Goal: Task Accomplishment & Management: Use online tool/utility

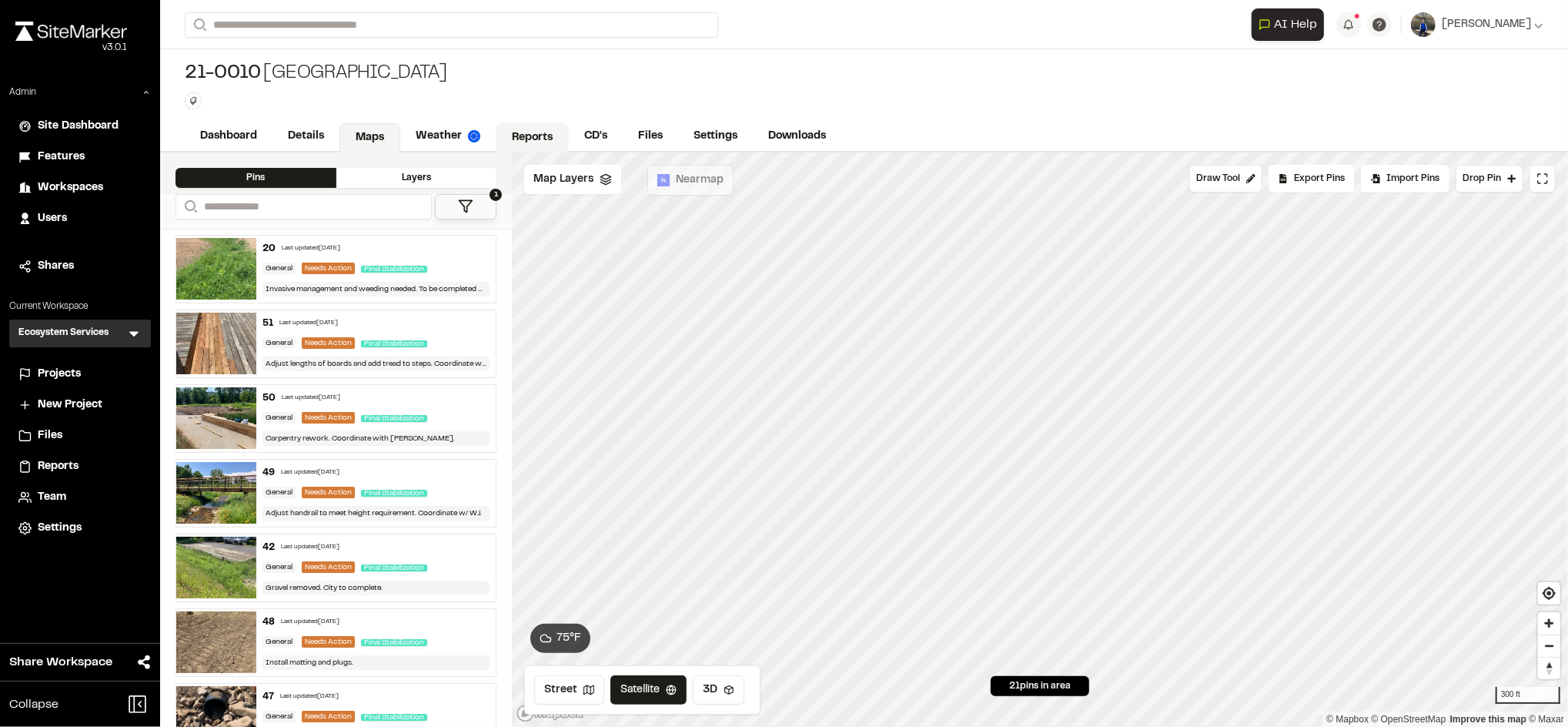
click at [545, 132] on link "Reports" at bounding box center [532, 137] width 73 height 29
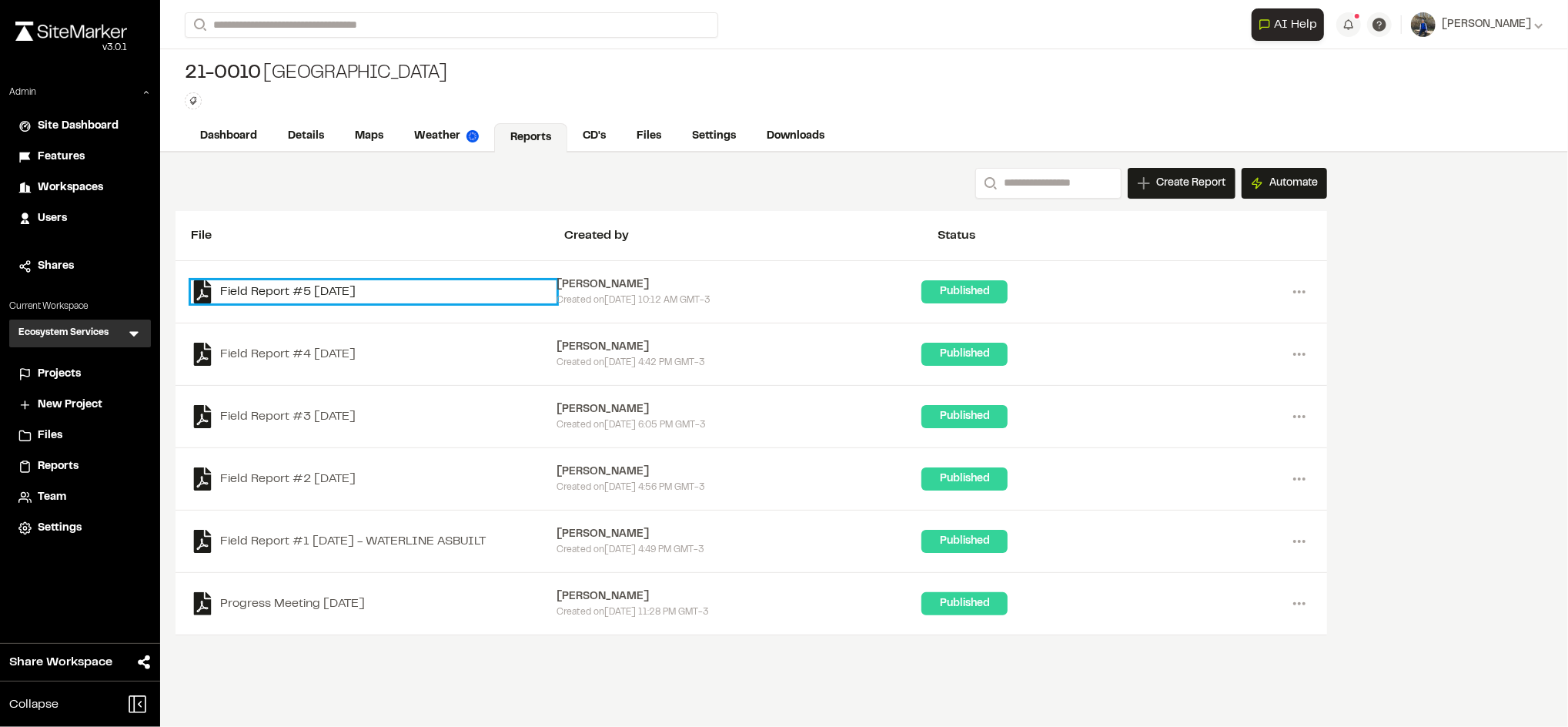
click at [362, 292] on link "Field Report #5 2025-08-20" at bounding box center [374, 292] width 366 height 23
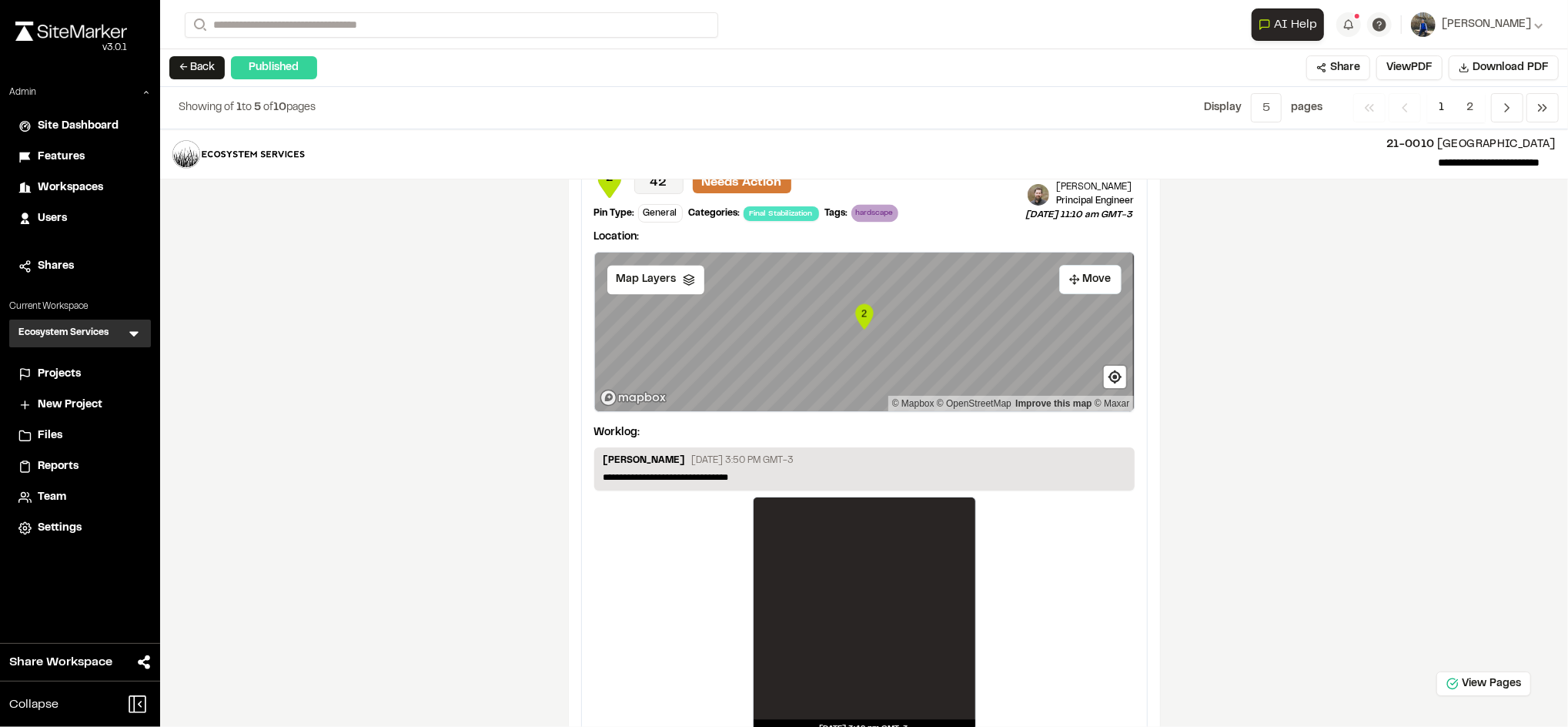
scroll to position [2759, 0]
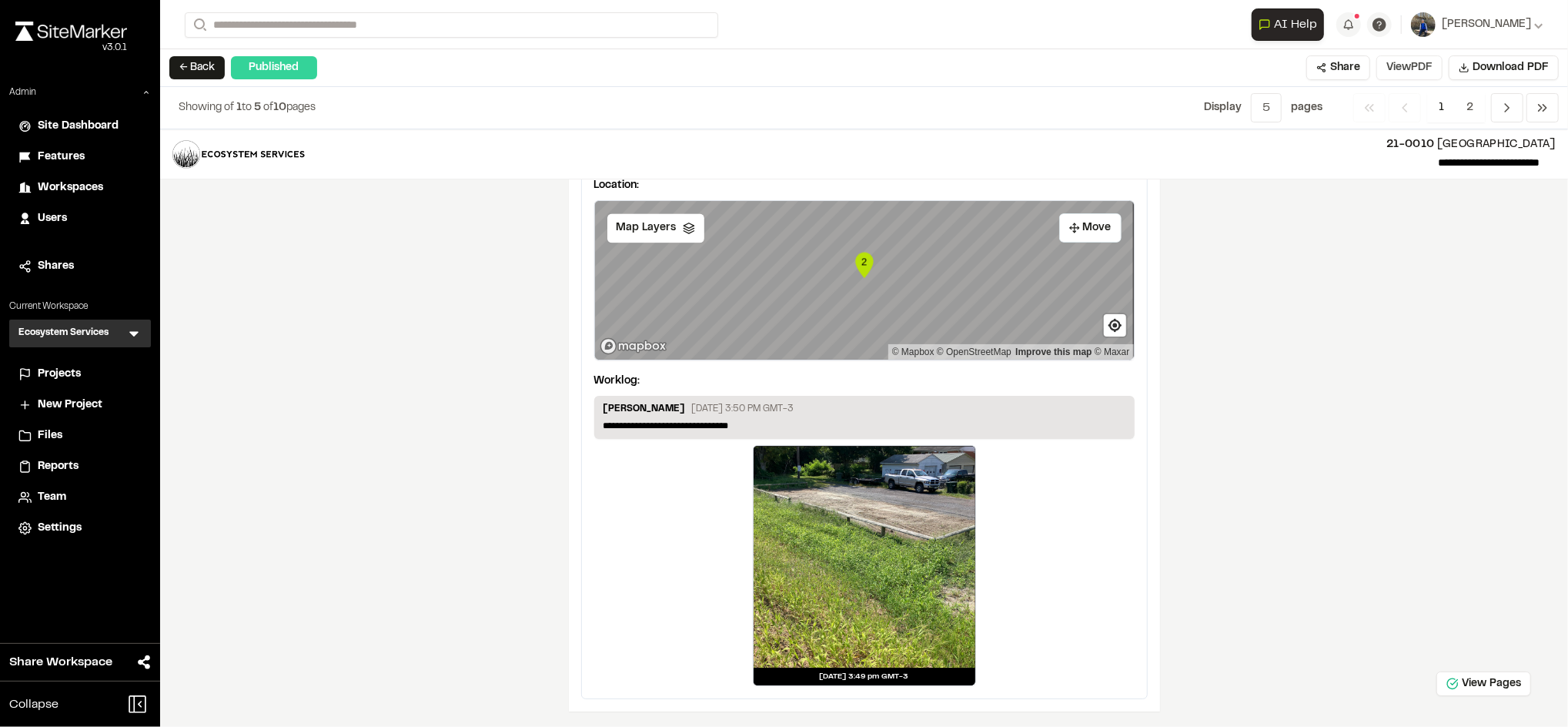
click at [1388, 59] on button "View PDF" at bounding box center [1409, 68] width 66 height 25
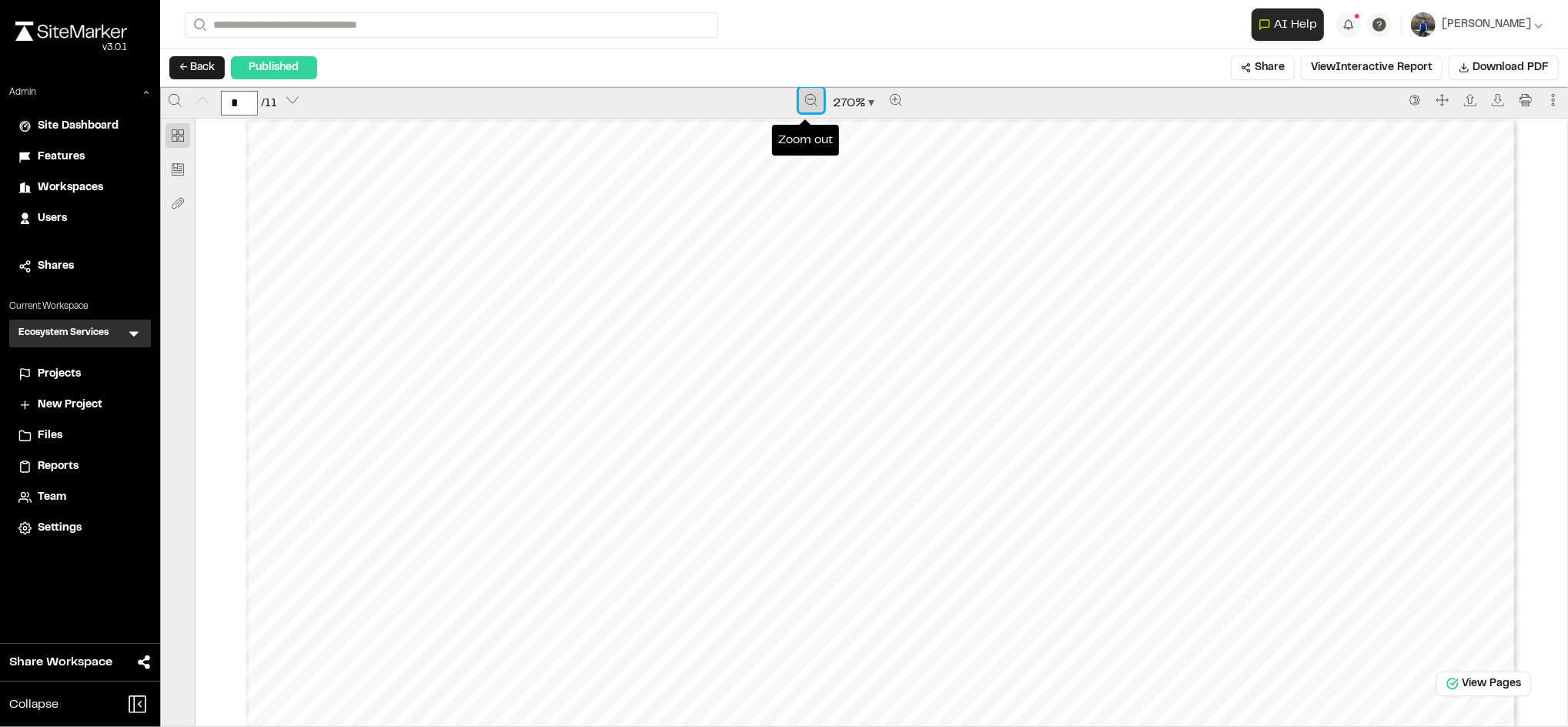
click at [805, 104] on icon "Zoom out" at bounding box center [812, 100] width 12 height 12
click at [806, 104] on icon "Zoom out" at bounding box center [813, 100] width 12 height 12
click at [805, 104] on icon "Zoom out" at bounding box center [812, 100] width 12 height 12
click at [806, 104] on icon "Zoom out" at bounding box center [813, 100] width 12 height 12
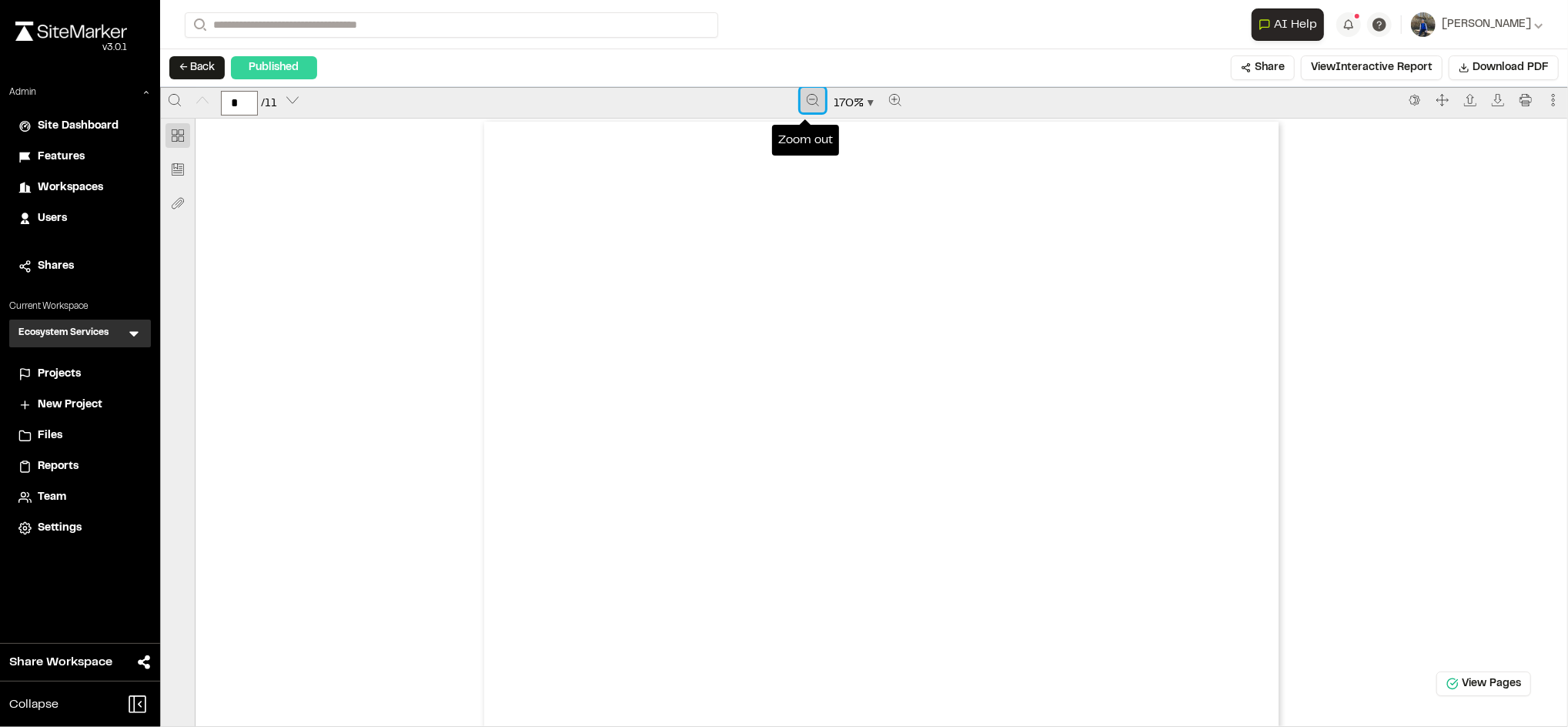
click at [806, 104] on icon "Zoom out" at bounding box center [813, 100] width 12 height 12
click at [805, 104] on icon "Zoom out" at bounding box center [812, 100] width 12 height 12
type input "*"
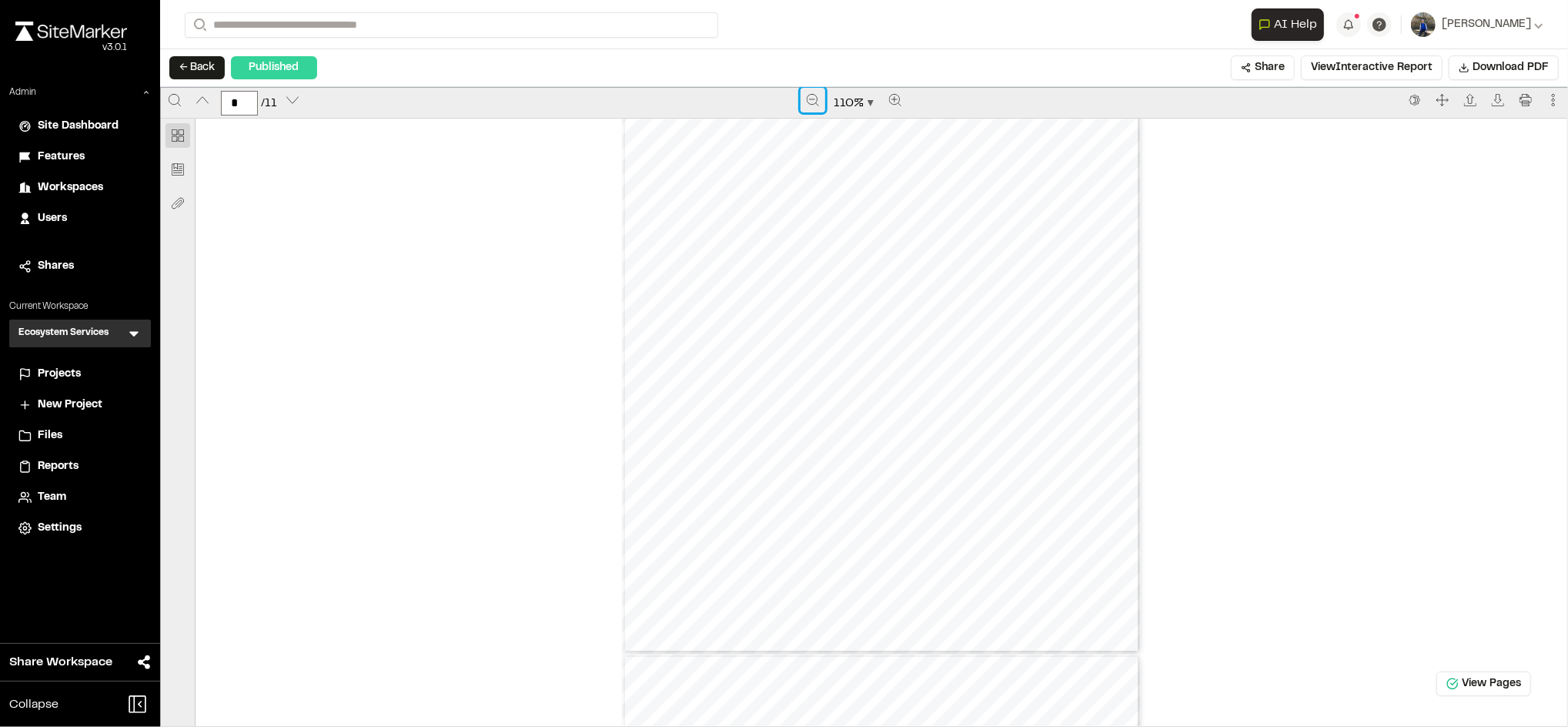
scroll to position [1466, 0]
click at [197, 68] on button "← Back" at bounding box center [197, 68] width 55 height 23
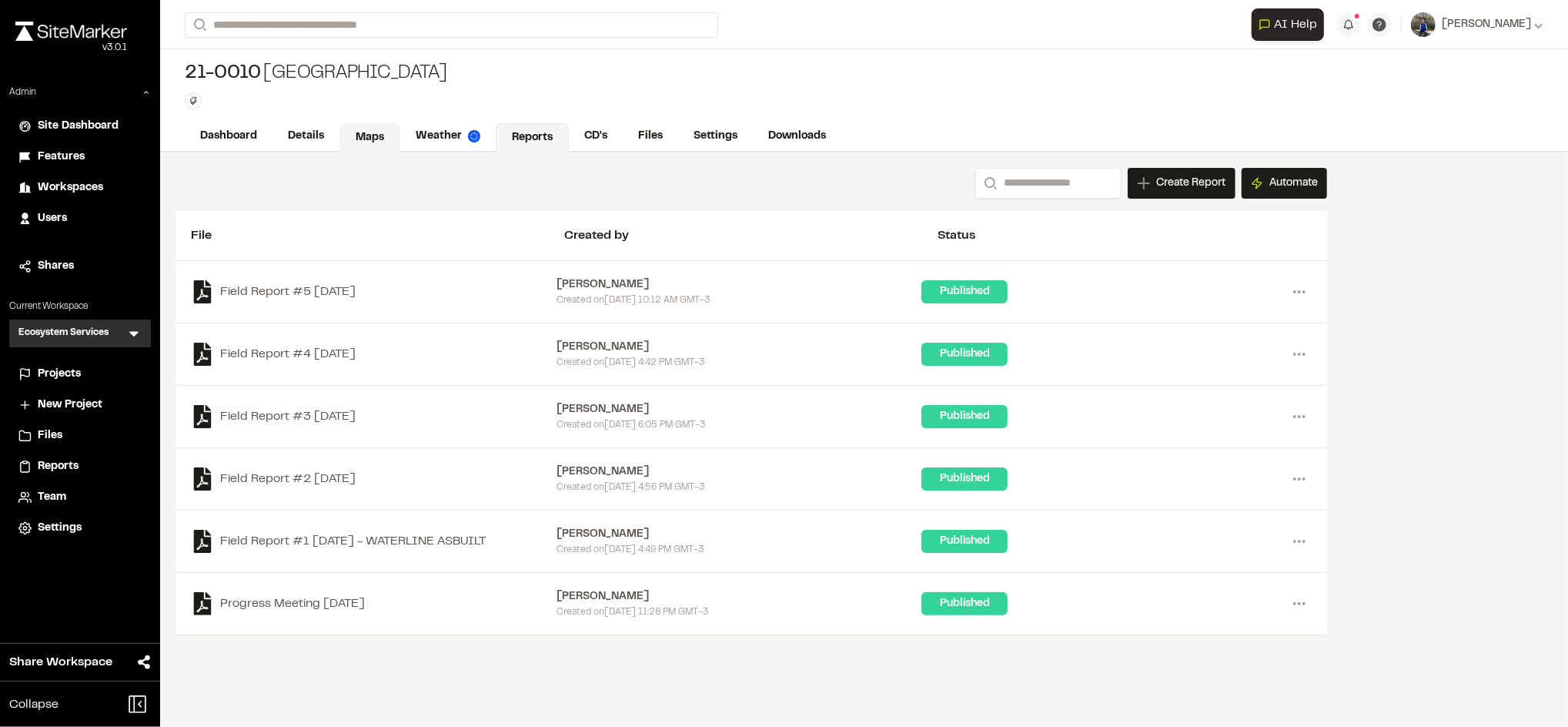
click at [388, 129] on link "Maps" at bounding box center [370, 137] width 61 height 29
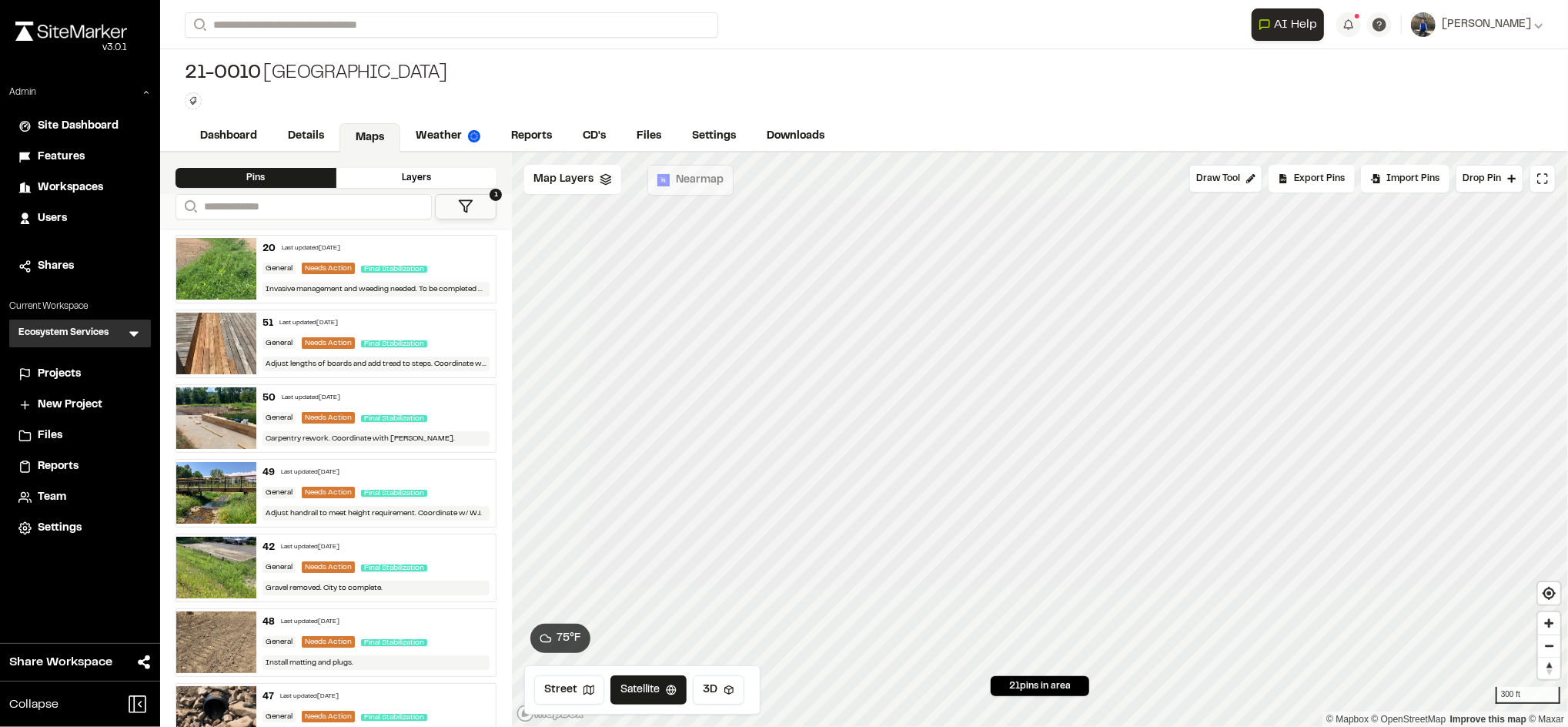
click at [434, 260] on div "20 Last updated Aug 25, 2025 General Needs Action Final Stabilization Invasive …" at bounding box center [375, 268] width 239 height 67
click at [445, 331] on div "51 Last updated Aug 25, 2025 General Needs Action Final Stabilization Adjust le…" at bounding box center [375, 343] width 239 height 67
click at [402, 273] on div "Final Stabilization" at bounding box center [397, 268] width 72 height 14
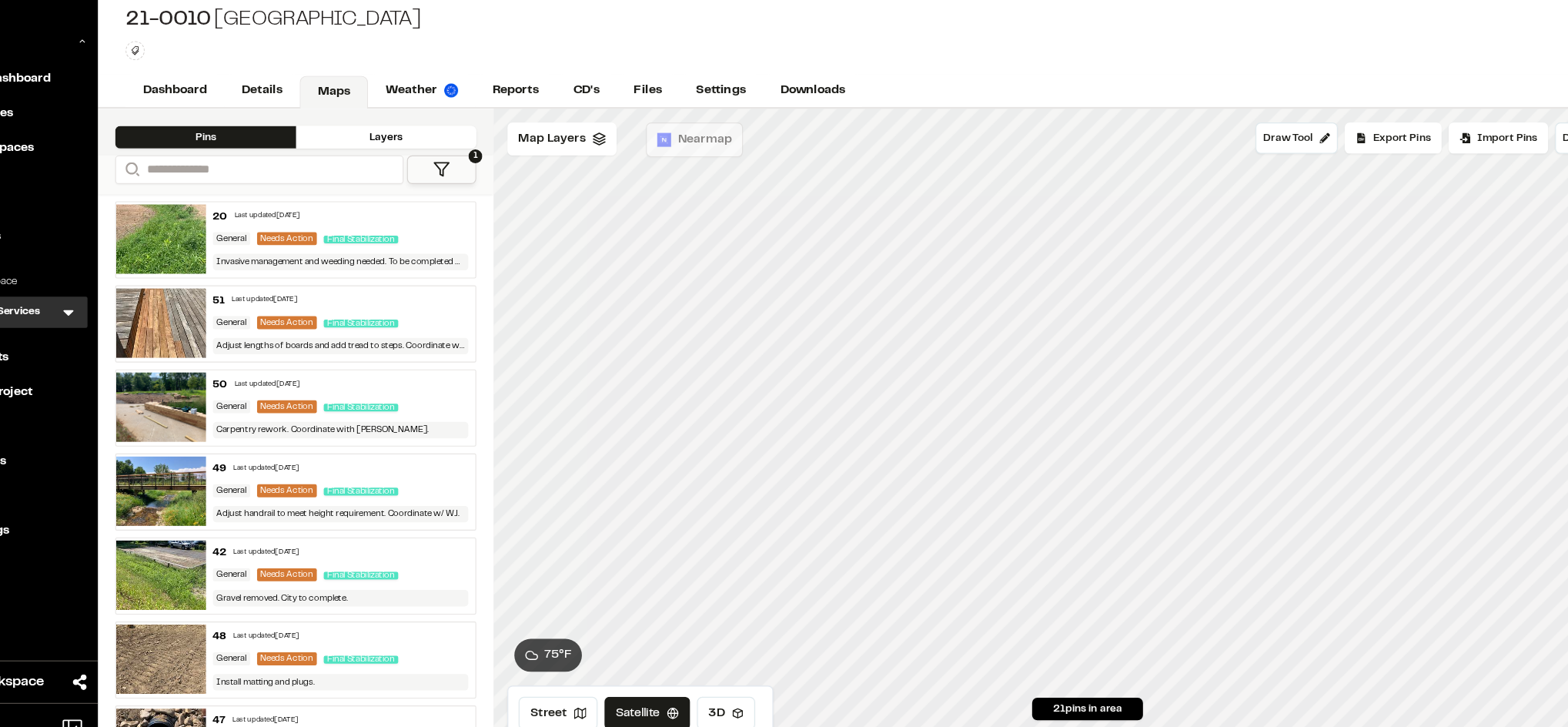
click at [428, 346] on div "Final Stabilization" at bounding box center [397, 343] width 72 height 14
click at [429, 261] on div "Final Stabilization" at bounding box center [397, 268] width 72 height 14
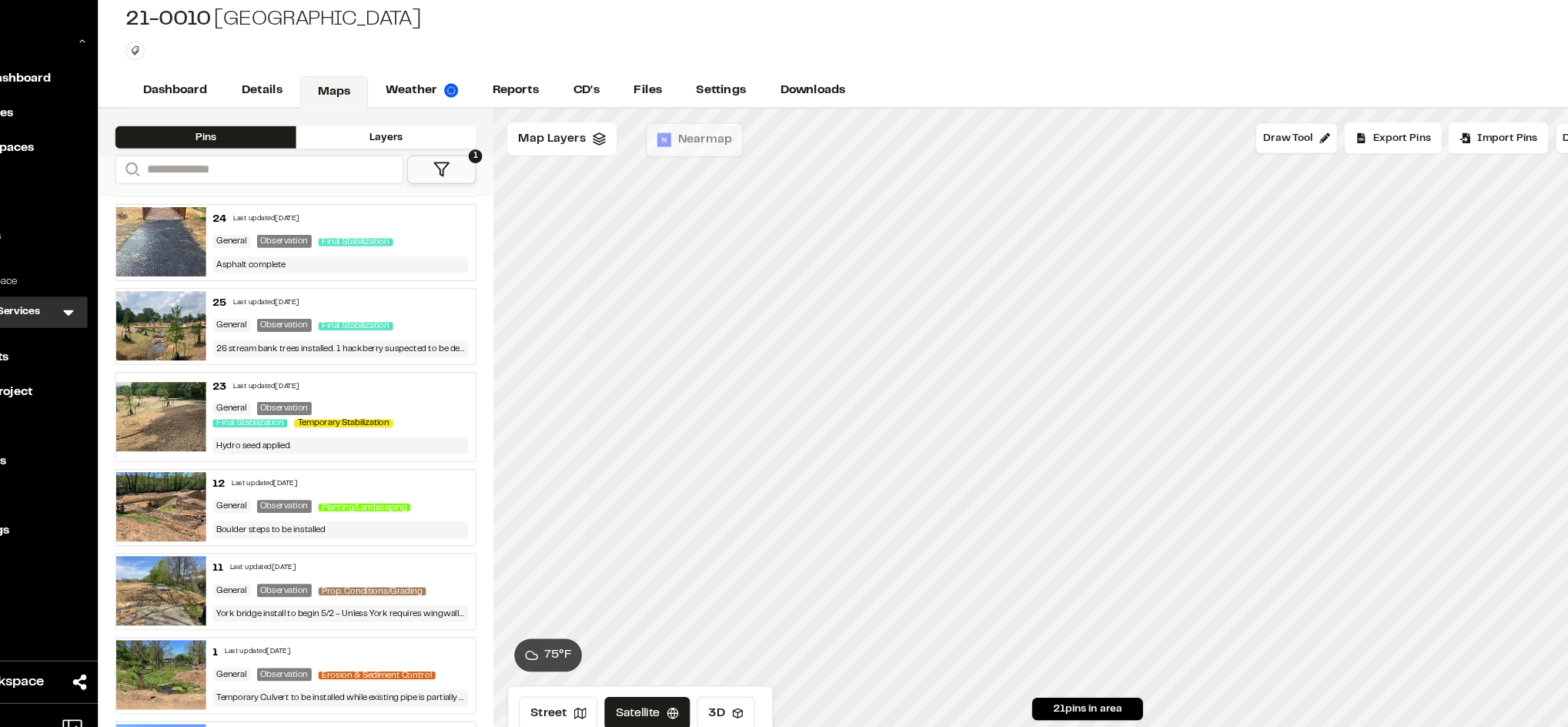
scroll to position [1043, 0]
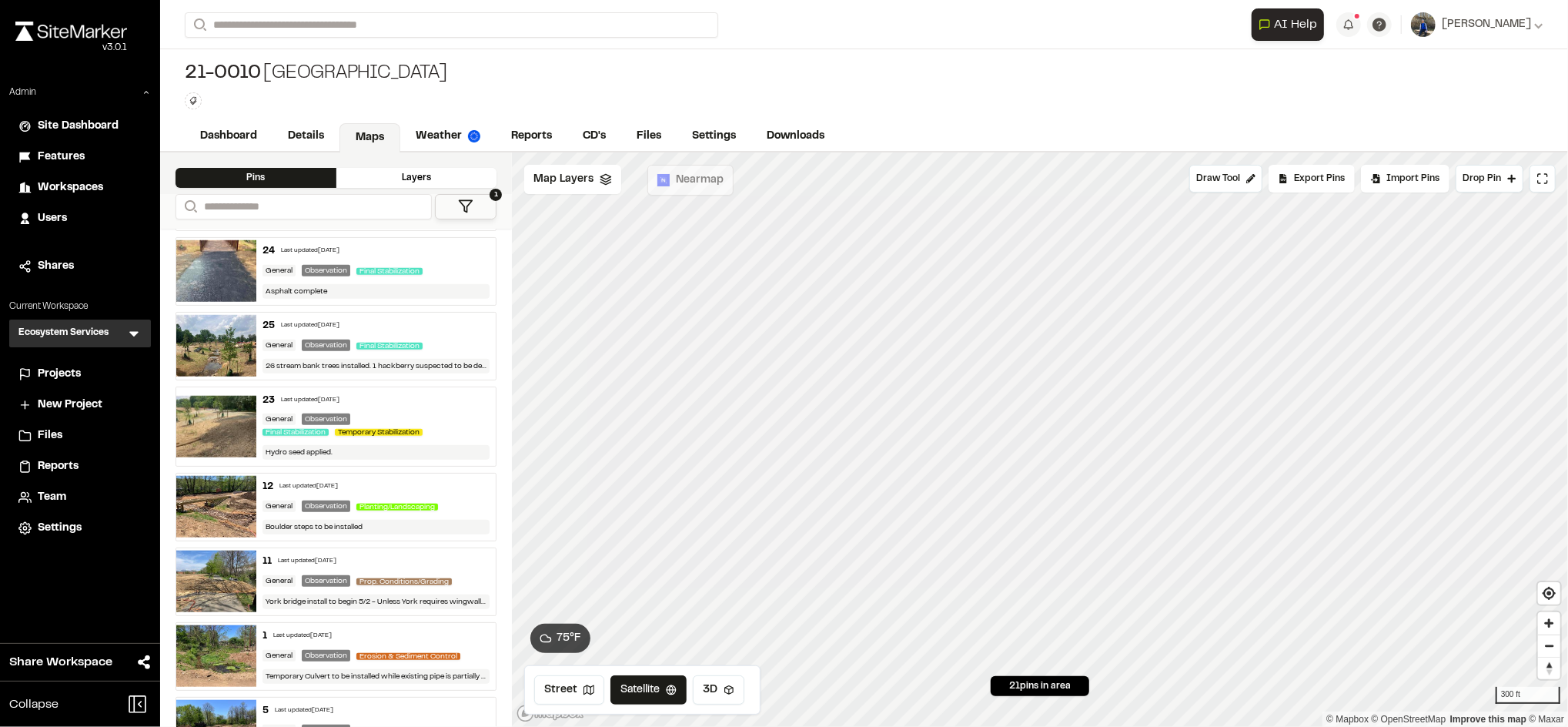
click at [1219, 112] on div "21-0010 Loth Springs Type Enter or comma to add tag." at bounding box center [864, 85] width 1407 height 72
click at [953, 83] on div "21-0010 Loth Springs Type Enter or comma to add tag." at bounding box center [864, 85] width 1407 height 72
click at [1003, 62] on div "21-0010 Loth Springs Type Enter or comma to add tag." at bounding box center [864, 85] width 1407 height 72
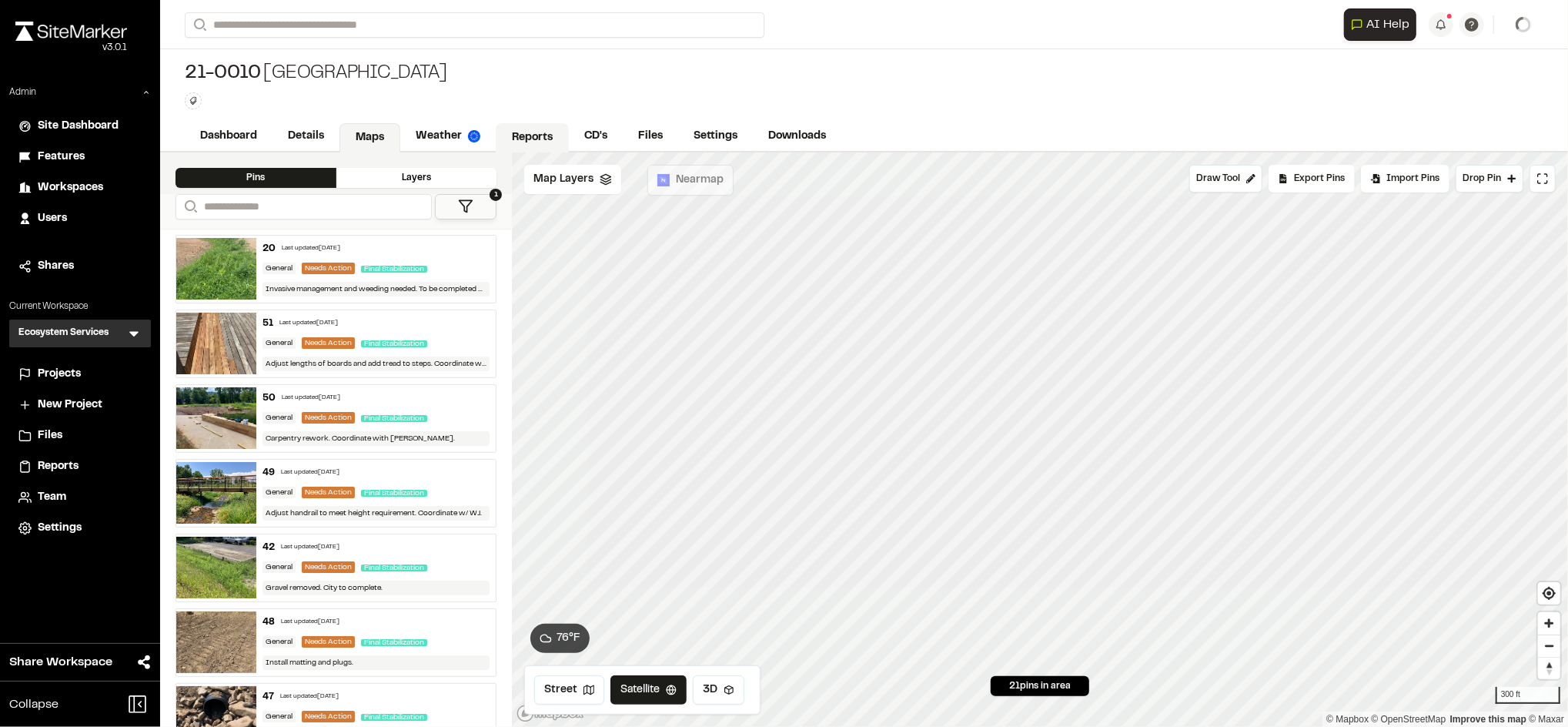
click at [540, 146] on link "Reports" at bounding box center [532, 137] width 73 height 29
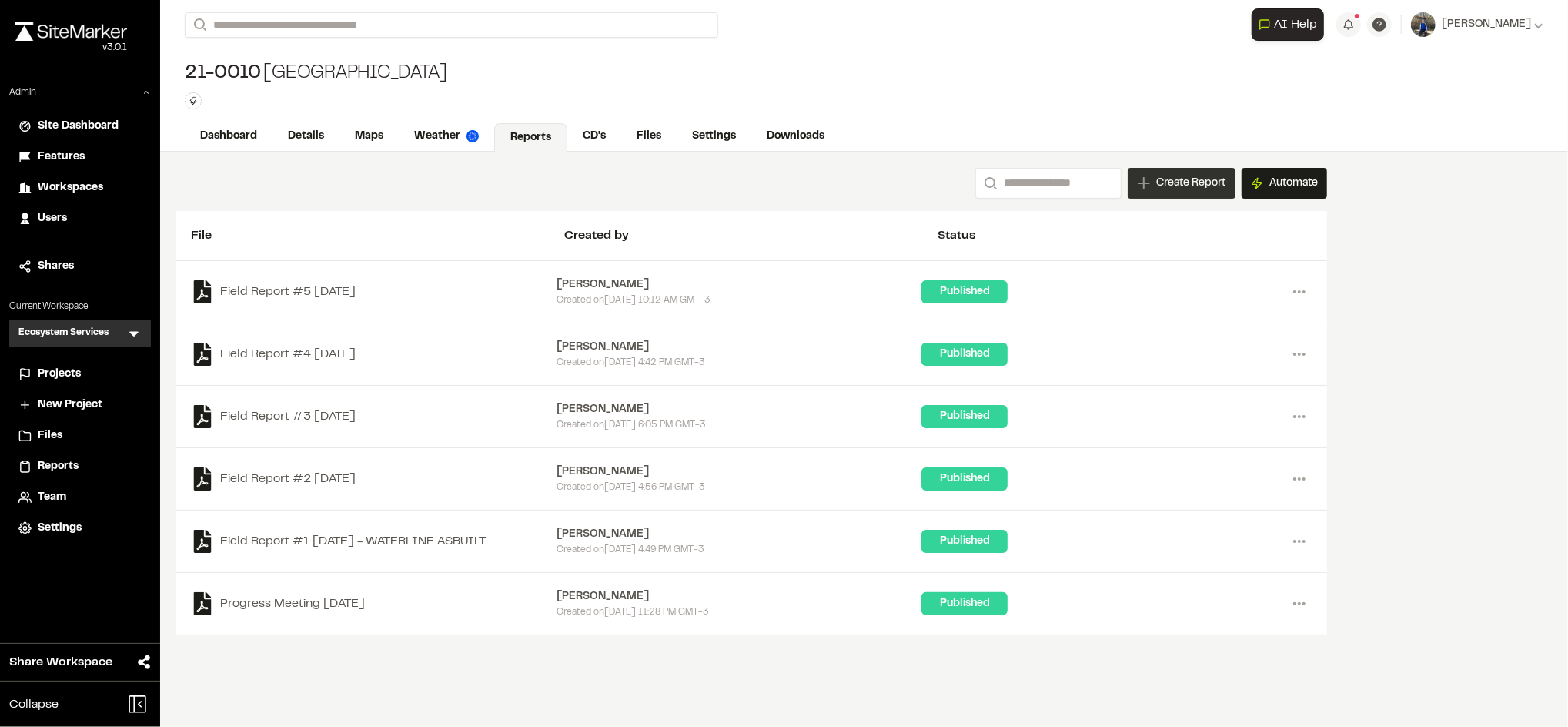
click at [1162, 194] on div "Create Report" at bounding box center [1181, 183] width 108 height 31
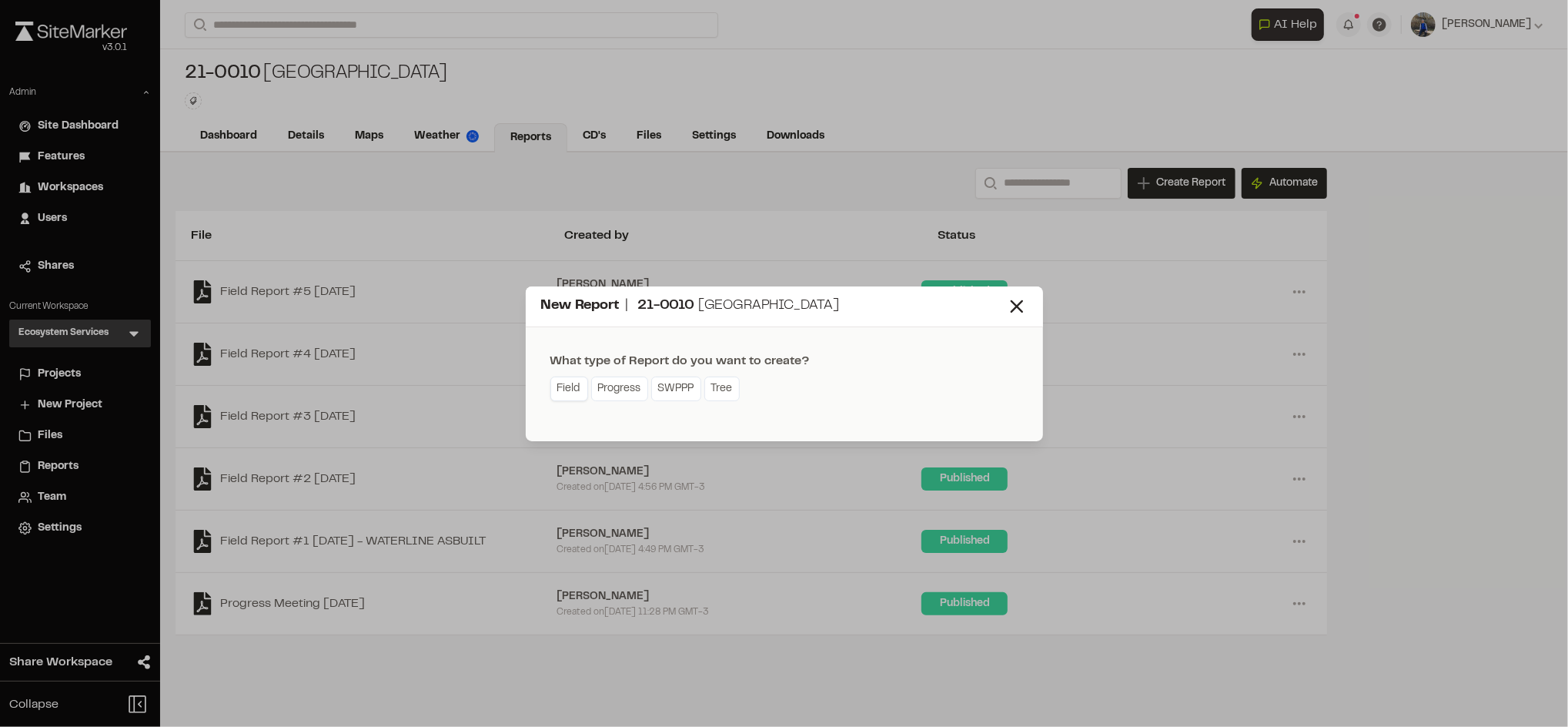
click at [569, 401] on link "Field" at bounding box center [569, 389] width 37 height 25
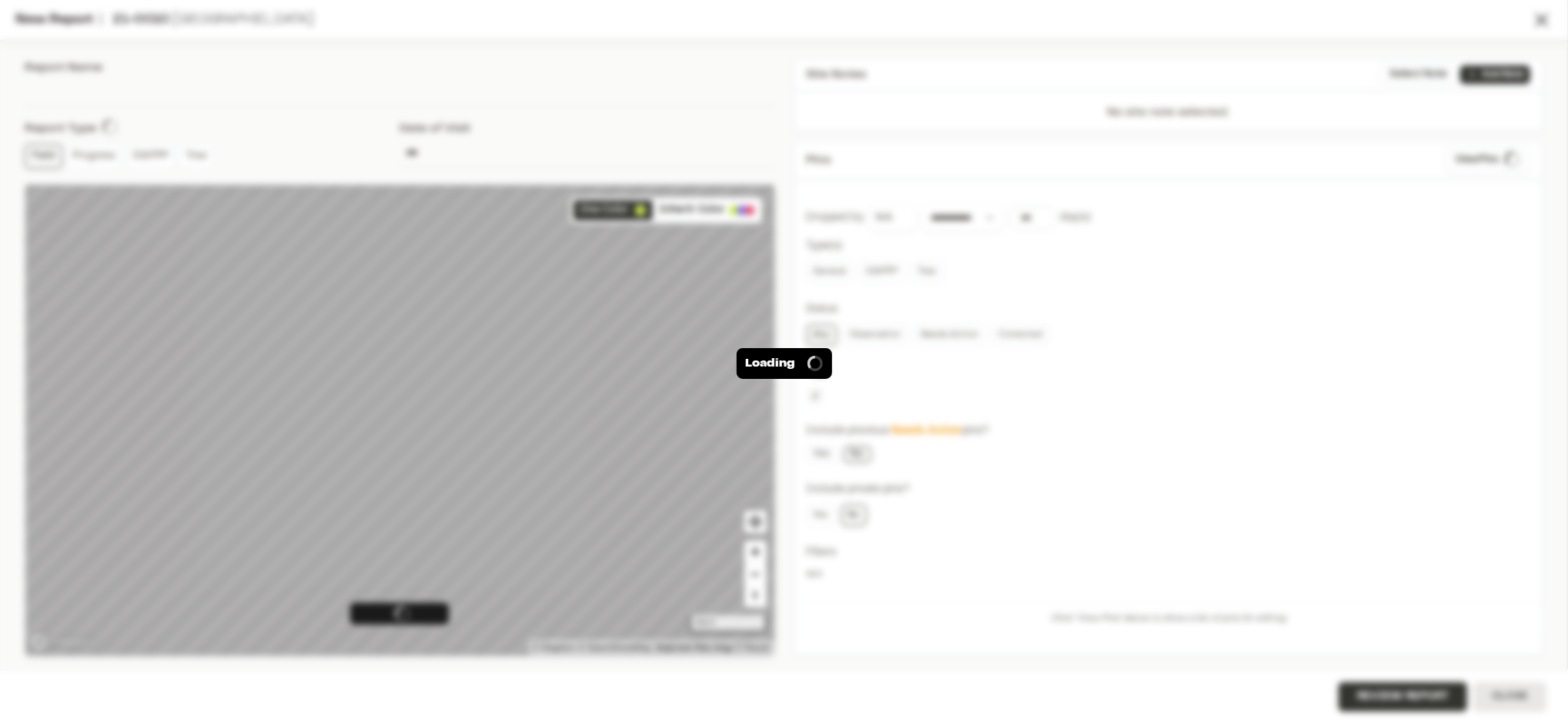
type input "**********"
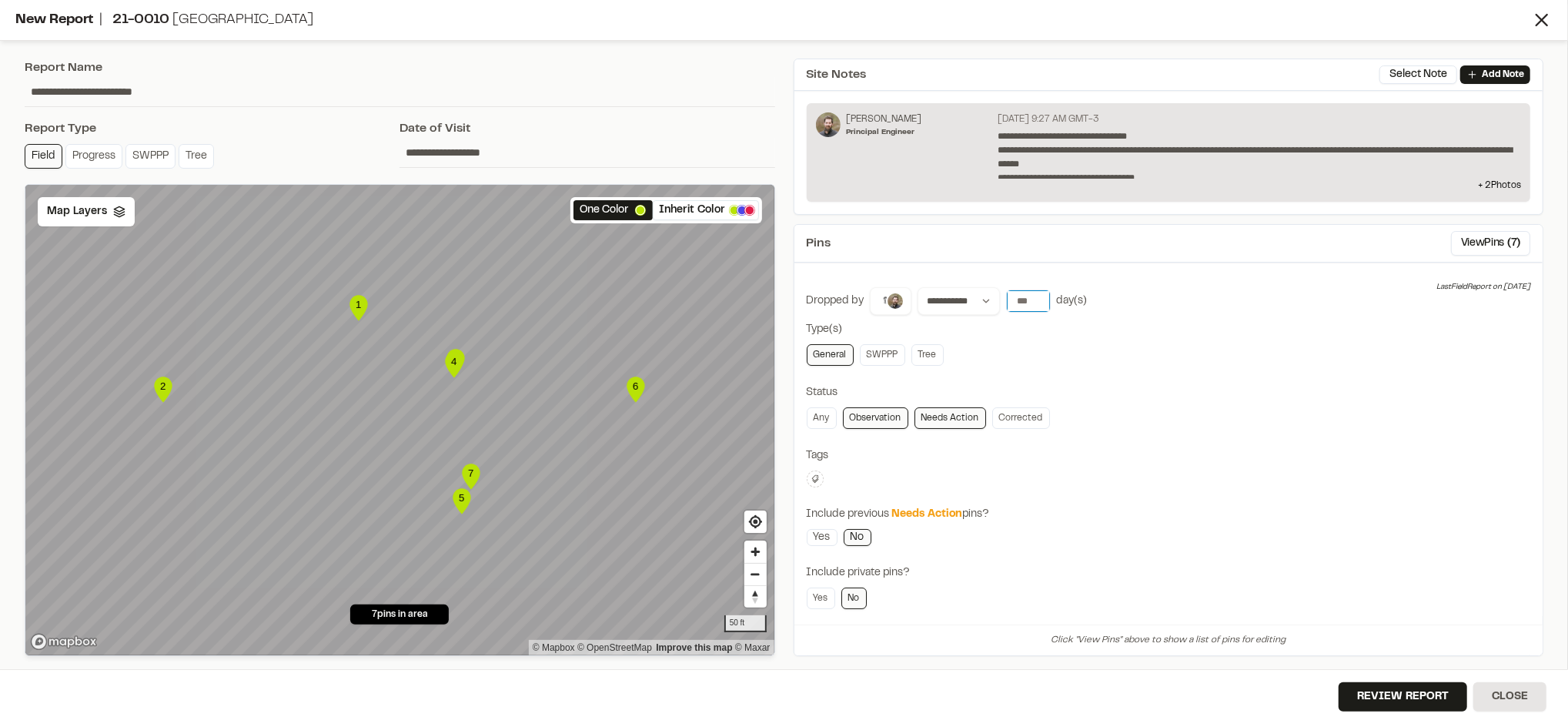
click at [1026, 298] on input "number" at bounding box center [1028, 301] width 43 height 21
type input "*"
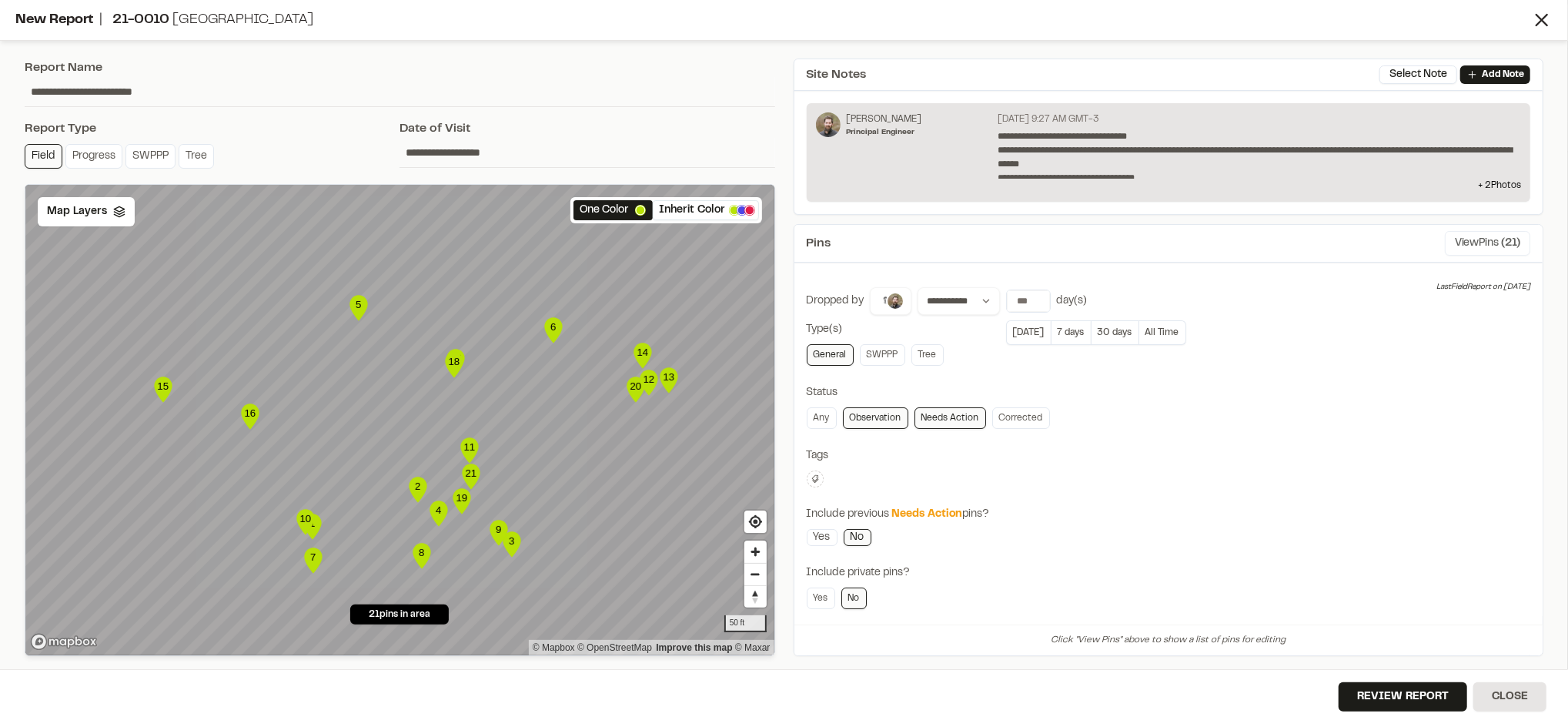
click at [1484, 239] on button "View Pins ( 21 )" at bounding box center [1488, 244] width 86 height 25
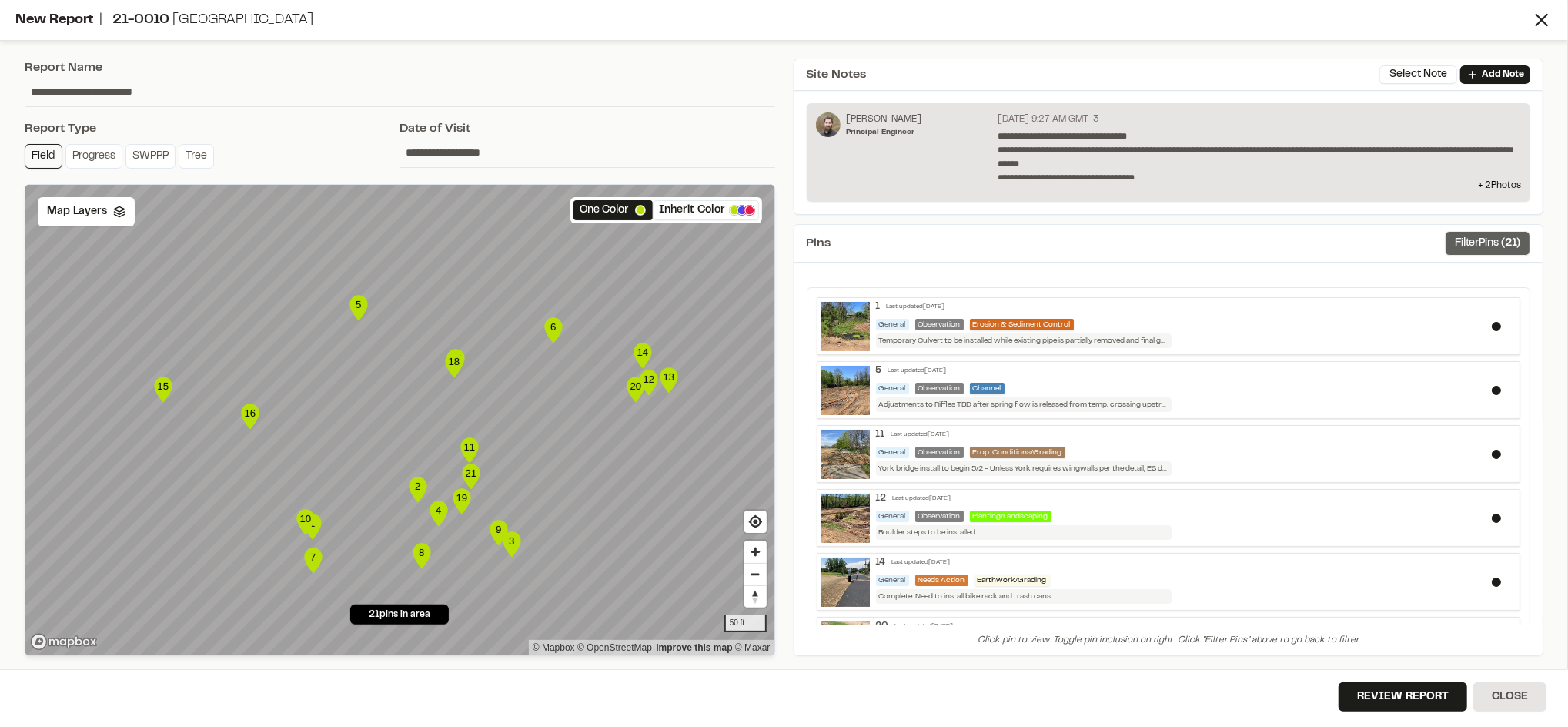
click at [1481, 244] on button "Filter Pins ( 21 )" at bounding box center [1488, 244] width 86 height 25
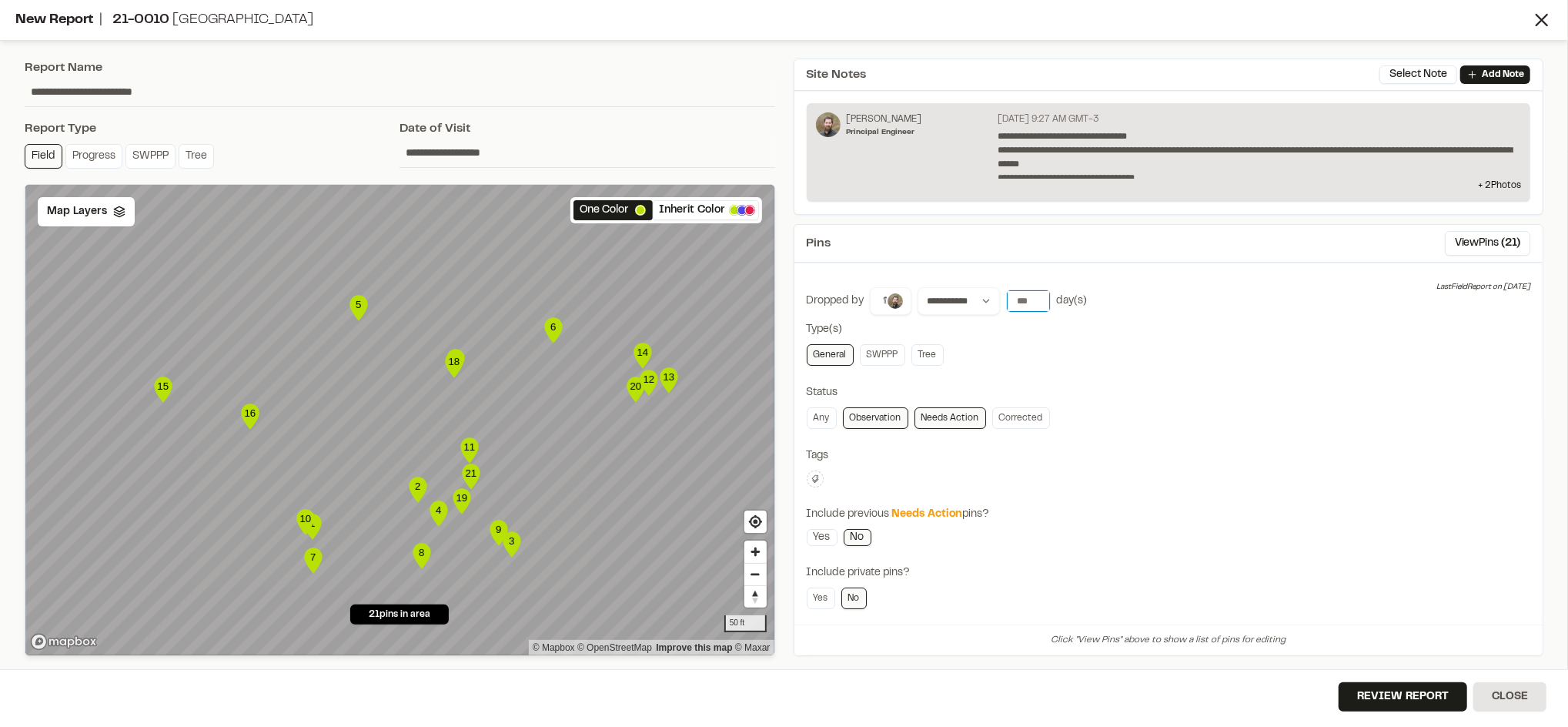
click at [1018, 301] on input "number" at bounding box center [1028, 301] width 43 height 21
type input "*"
click at [1166, 289] on div "**********" at bounding box center [1168, 301] width 724 height 28
click at [1451, 238] on button "View Pins ( 7 )" at bounding box center [1490, 244] width 79 height 25
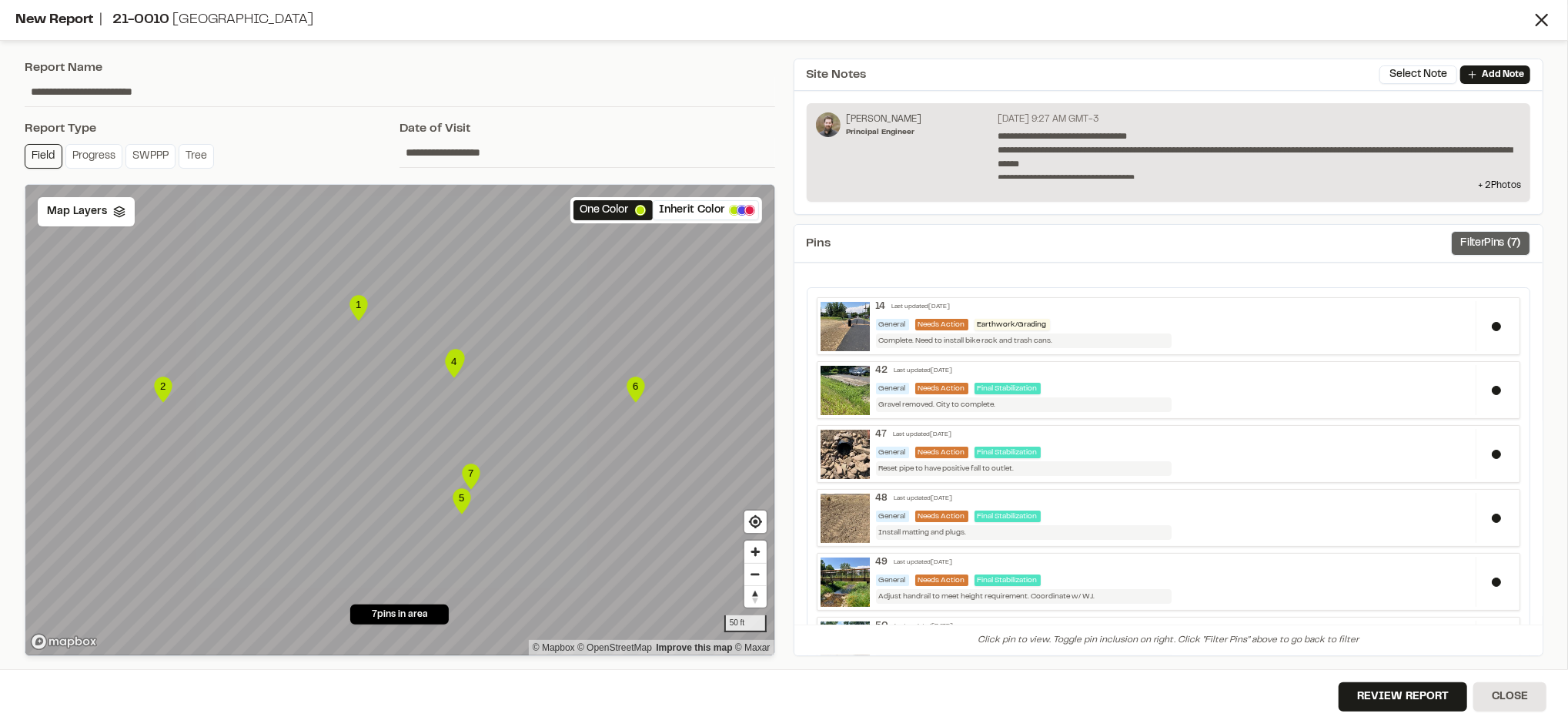
click at [1454, 250] on button "Filter Pins ( 7 )" at bounding box center [1490, 244] width 79 height 25
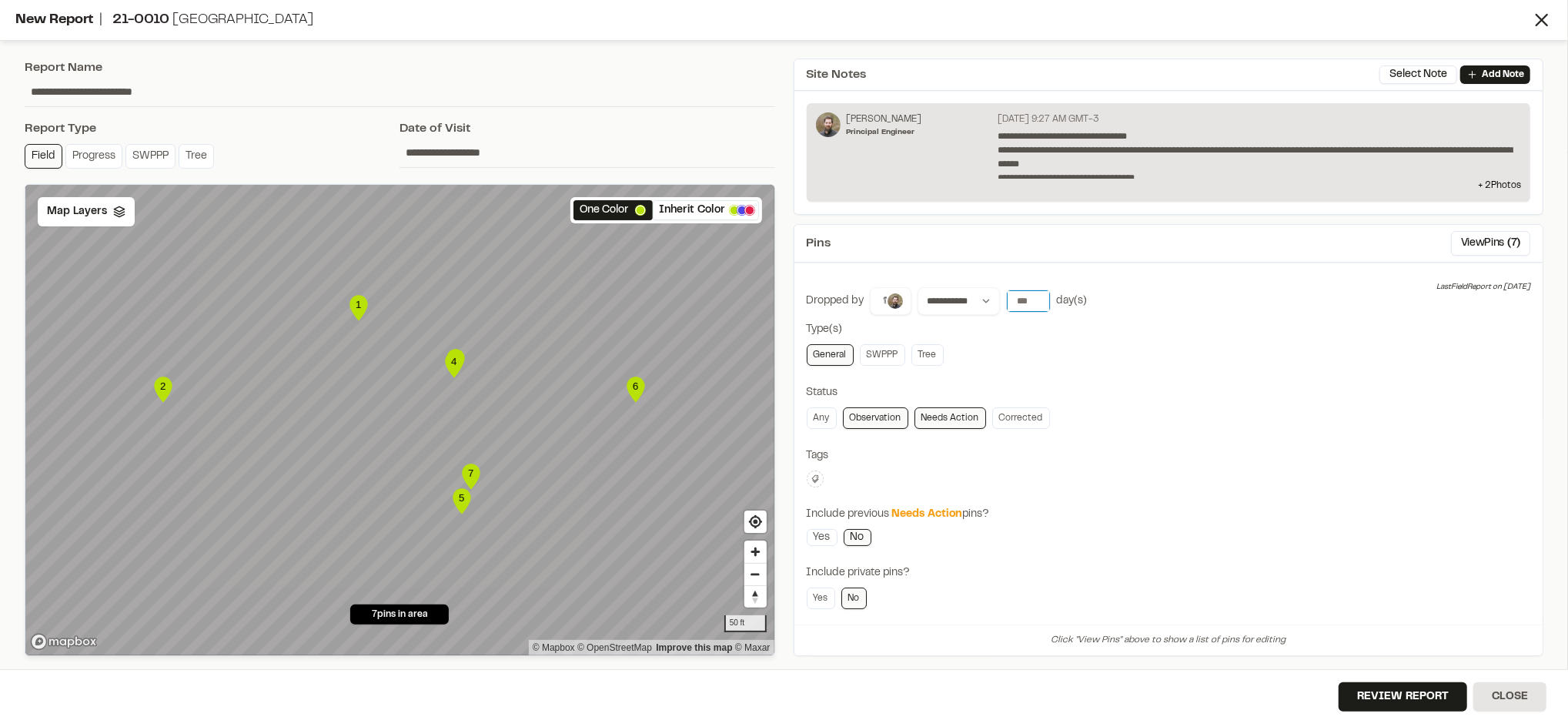
click at [1019, 294] on input "*" at bounding box center [1028, 301] width 43 height 21
click at [1118, 329] on button "30 days" at bounding box center [1115, 333] width 48 height 25
click at [1024, 302] on input "*" at bounding box center [1028, 301] width 43 height 21
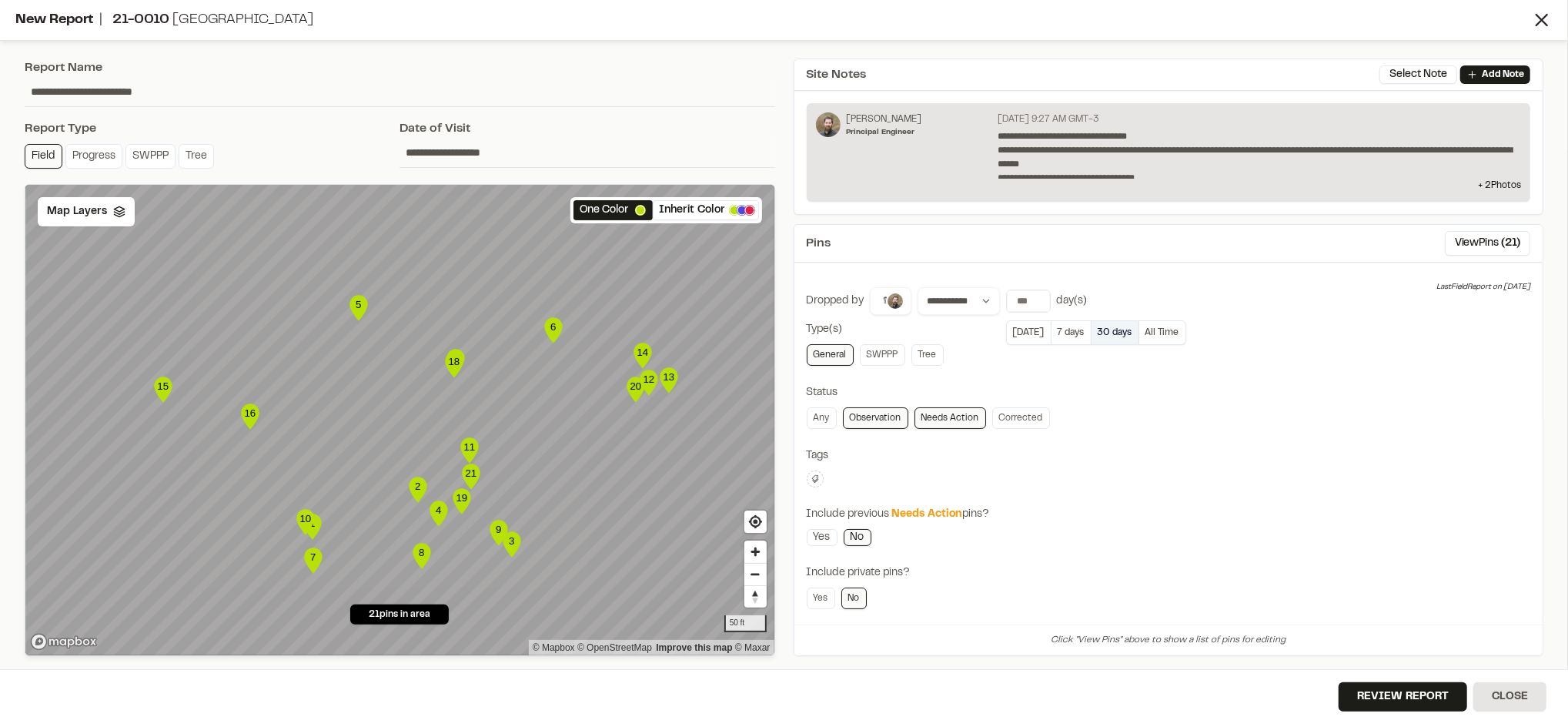
click at [1107, 335] on button "30 days" at bounding box center [1115, 333] width 48 height 25
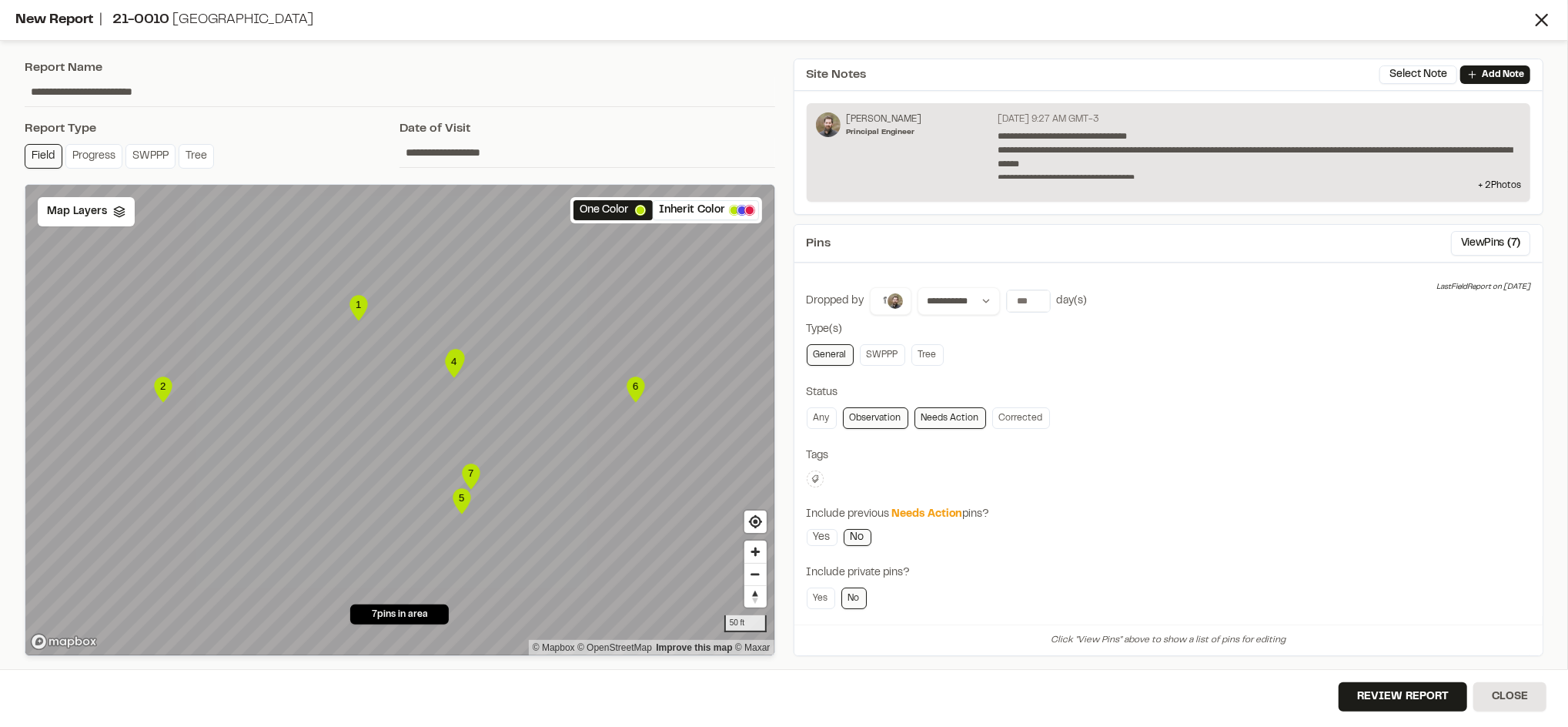
click at [1247, 293] on div "**********" at bounding box center [1168, 301] width 724 height 28
click at [1458, 241] on button "View Pins ( 7 )" at bounding box center [1490, 244] width 79 height 25
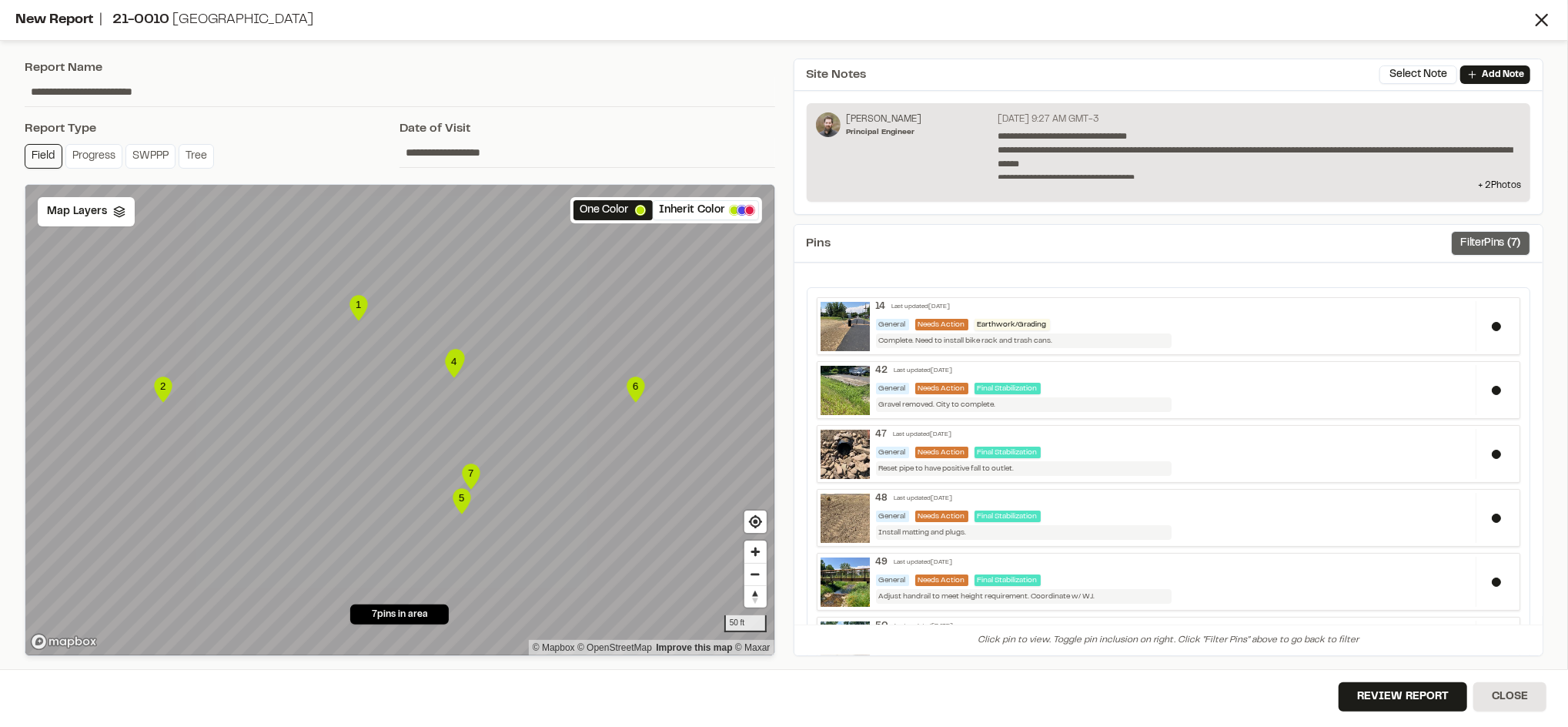
click at [1469, 236] on button "Filter Pins ( 7 )" at bounding box center [1490, 244] width 79 height 25
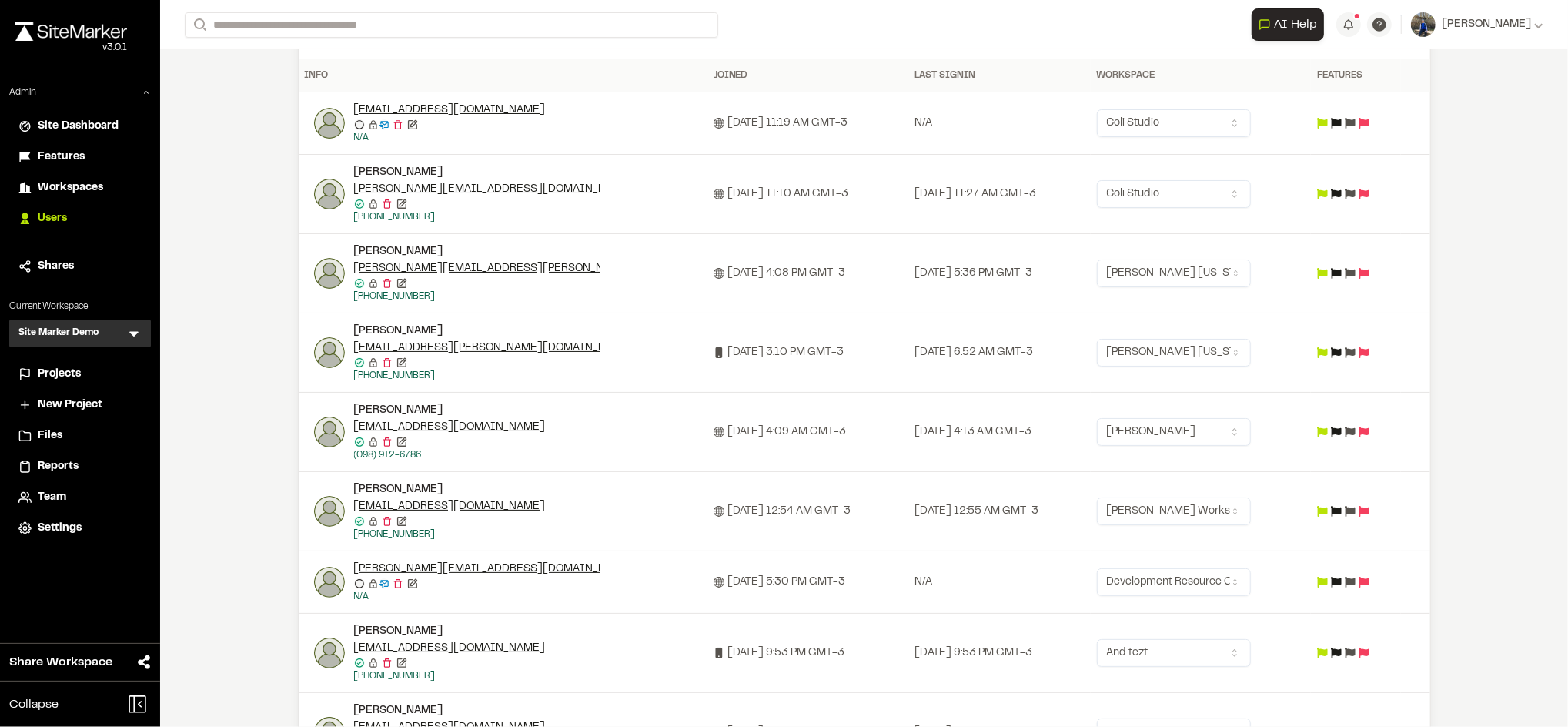
scroll to position [254, 0]
